Goal: Transaction & Acquisition: Purchase product/service

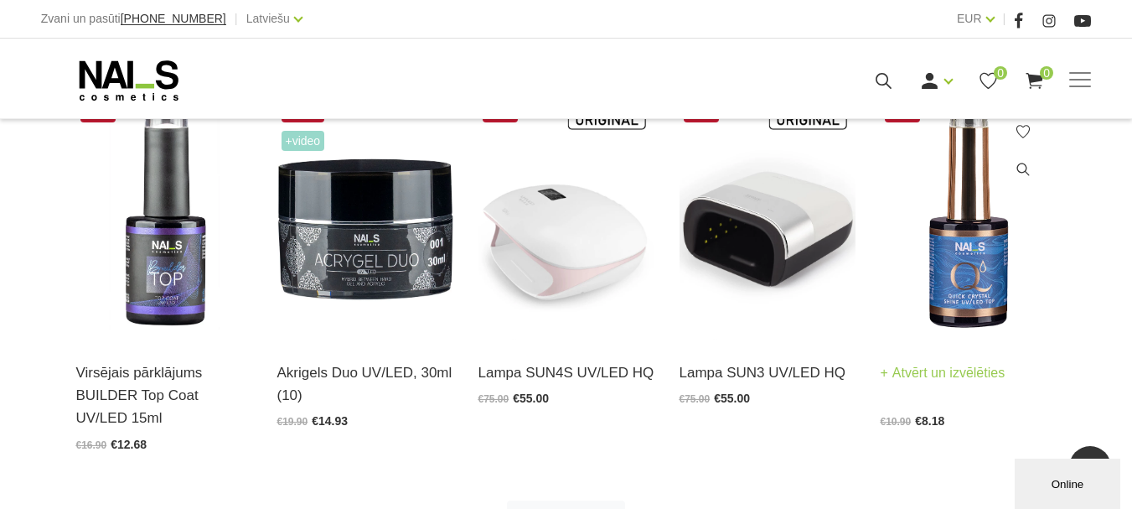
click at [941, 284] on img at bounding box center [968, 219] width 176 height 242
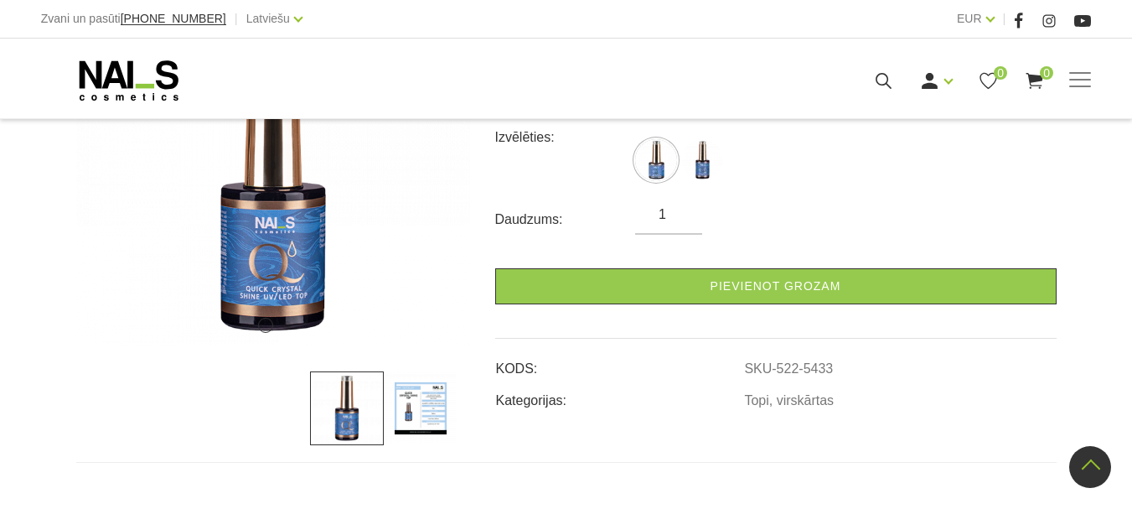
scroll to position [316, 0]
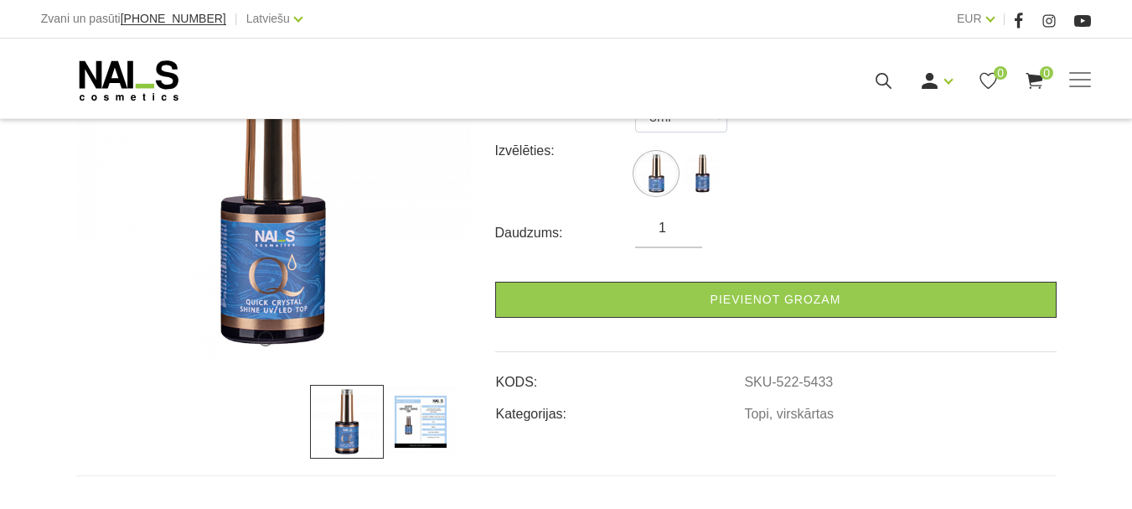
click at [416, 403] on img at bounding box center [421, 422] width 74 height 74
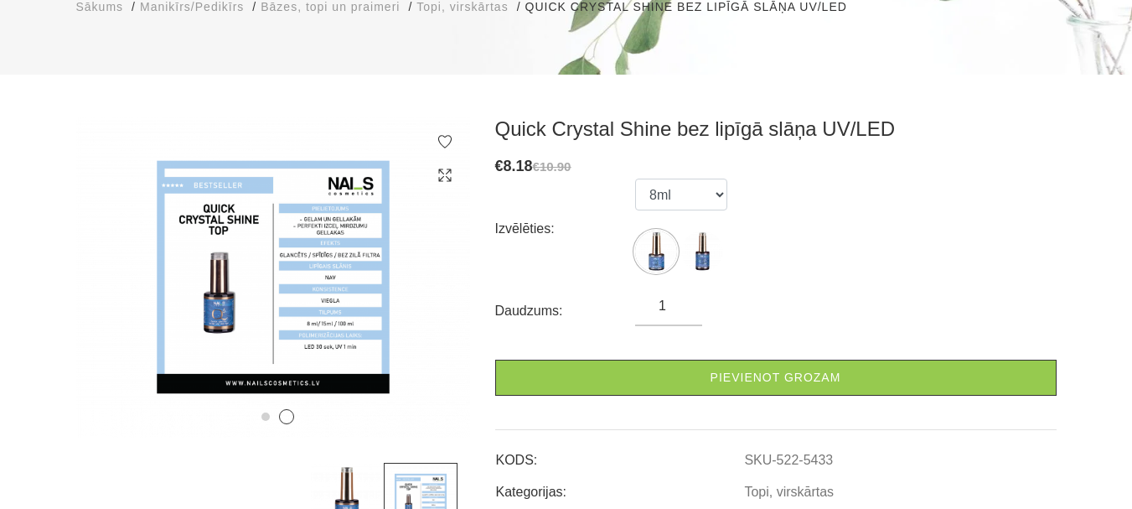
scroll to position [148, 0]
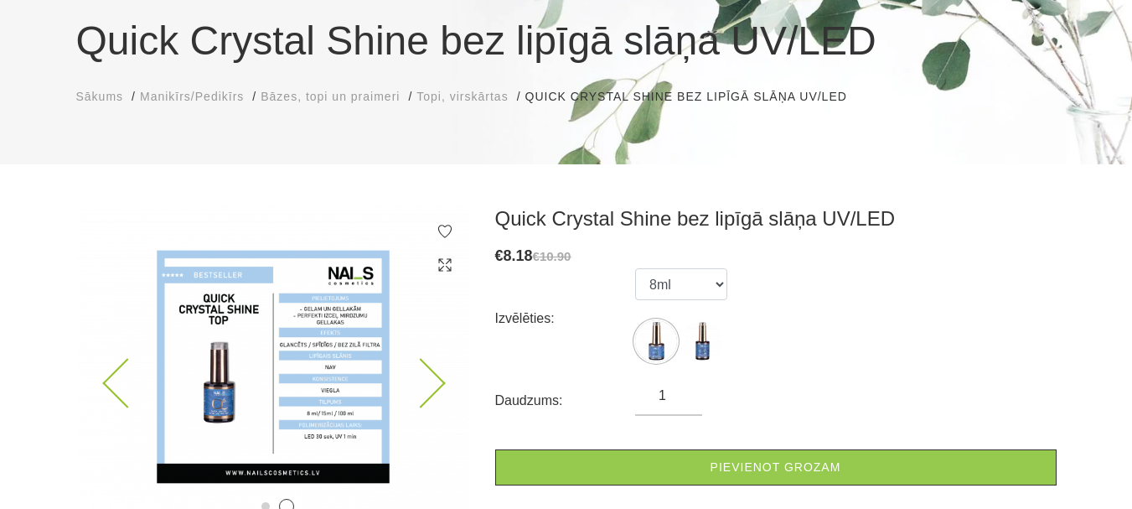
click at [359, 443] on img at bounding box center [273, 366] width 394 height 321
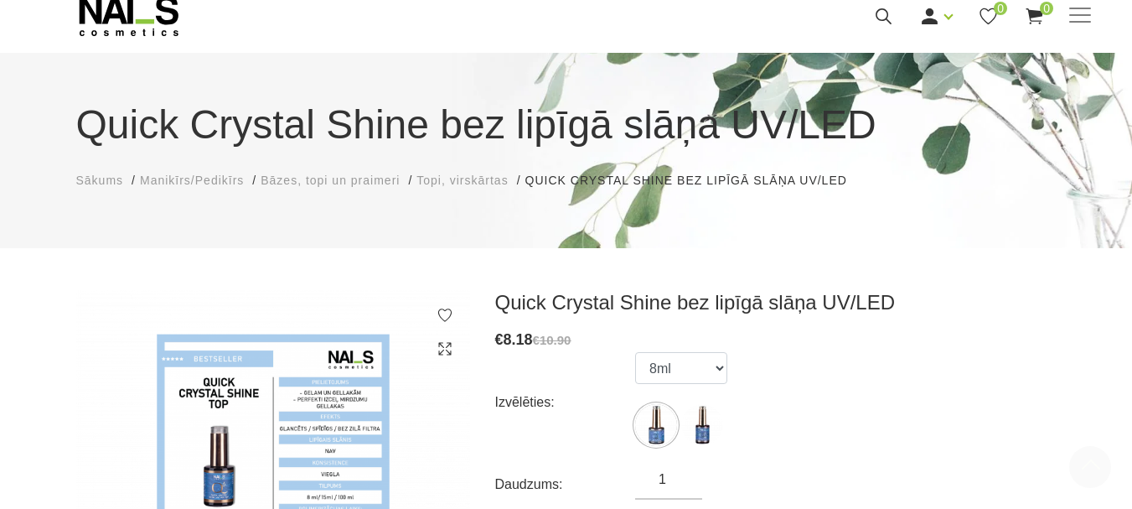
scroll to position [0, 0]
